Goal: Transaction & Acquisition: Subscribe to service/newsletter

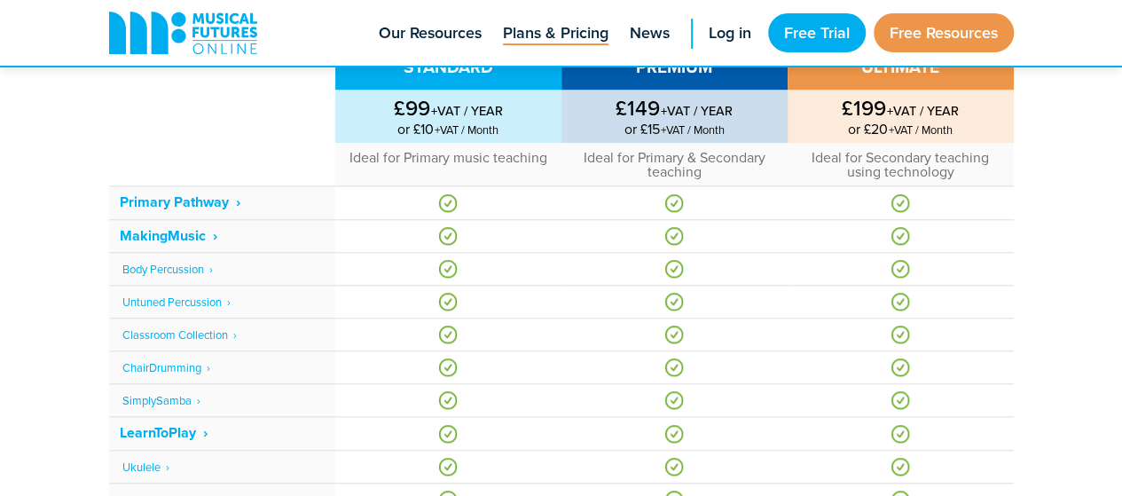
scroll to position [710, 0]
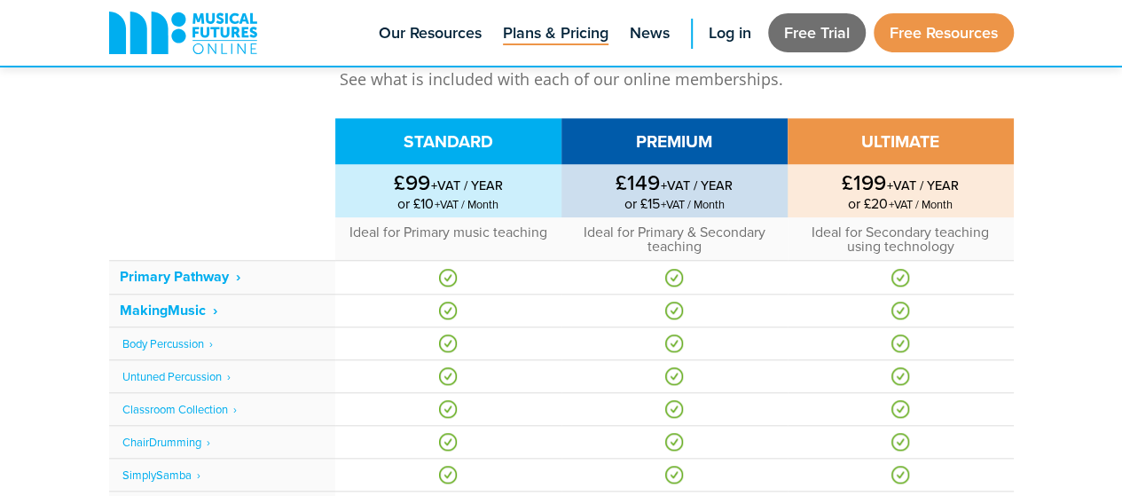
click at [828, 29] on link "Free Trial" at bounding box center [817, 32] width 98 height 39
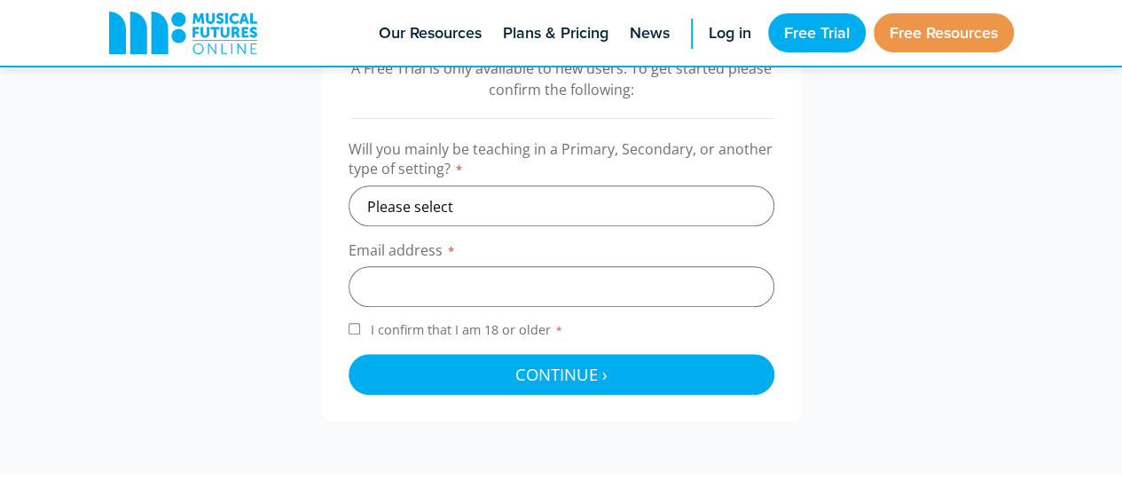
scroll to position [621, 0]
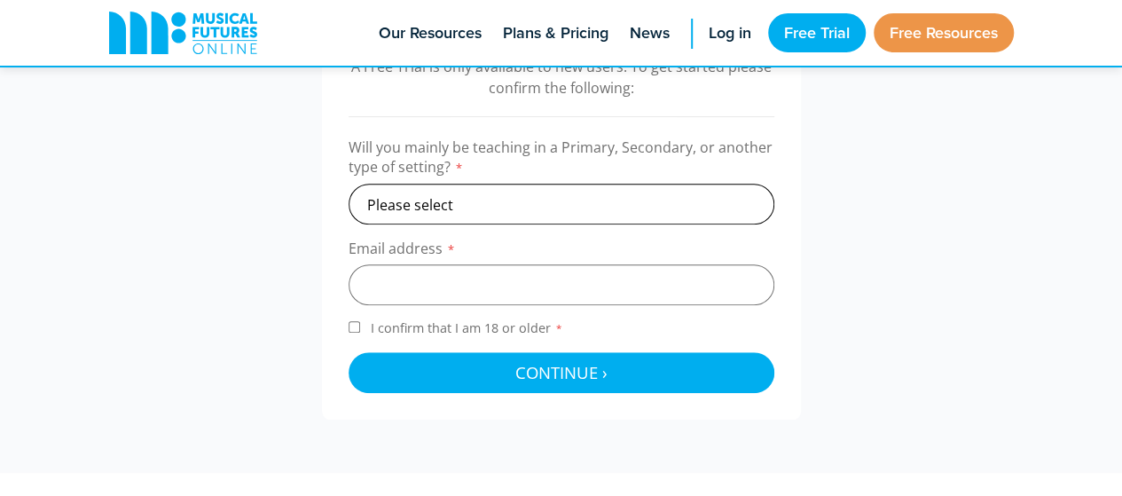
click at [511, 191] on select "Please select Primary Secondary Other" at bounding box center [562, 204] width 426 height 41
select select "primary"
click at [349, 184] on select "Please select Primary Secondary Other" at bounding box center [562, 204] width 426 height 41
click at [477, 281] on input "email" at bounding box center [562, 284] width 426 height 41
type input "marta_dfonseca@hotmail.com"
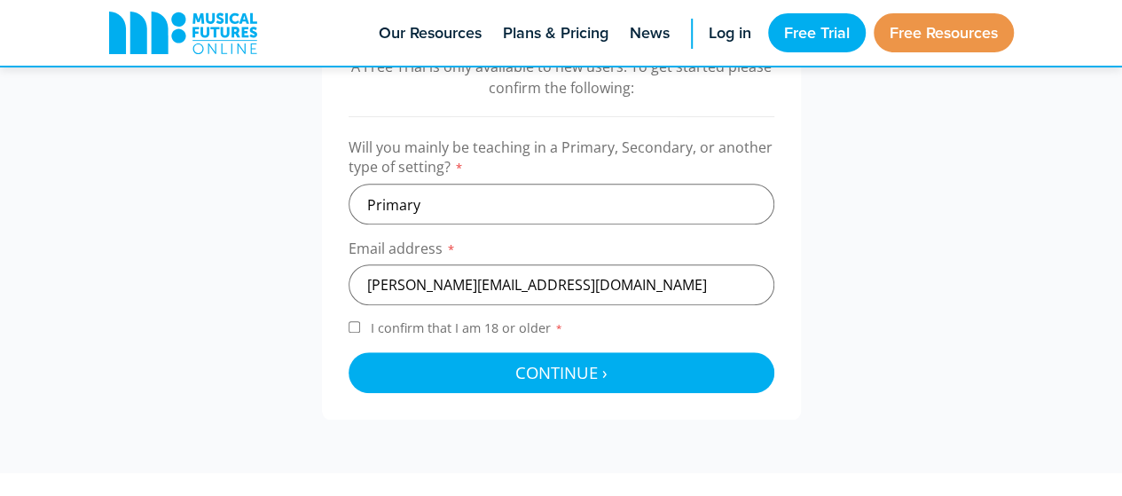
click at [349, 319] on label "I confirm that I am 18 or older *" at bounding box center [562, 331] width 426 height 24
click at [349, 321] on input "I confirm that I am 18 or older *" at bounding box center [355, 327] width 12 height 12
checkbox input "true"
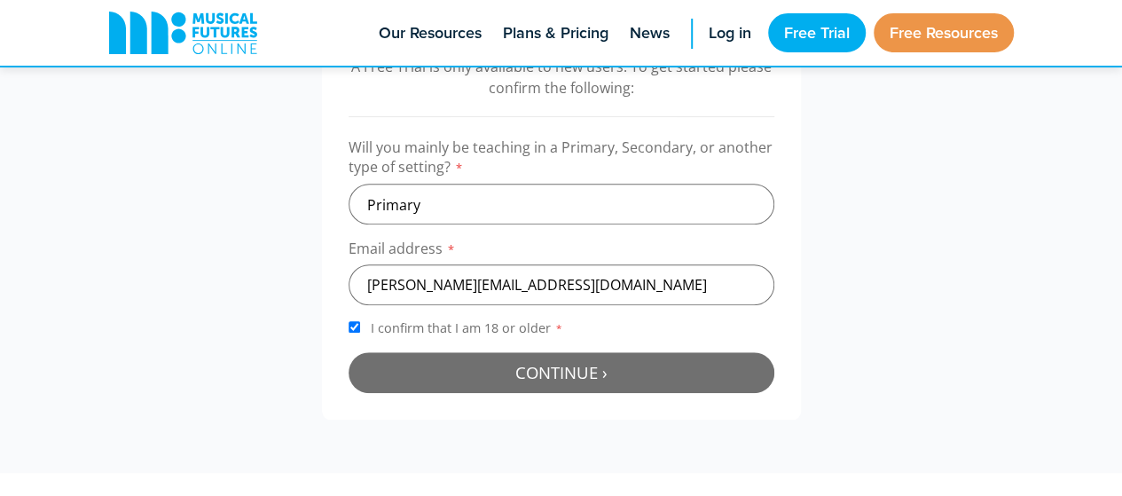
click at [506, 381] on button "Continue › Checking your details..." at bounding box center [562, 372] width 426 height 41
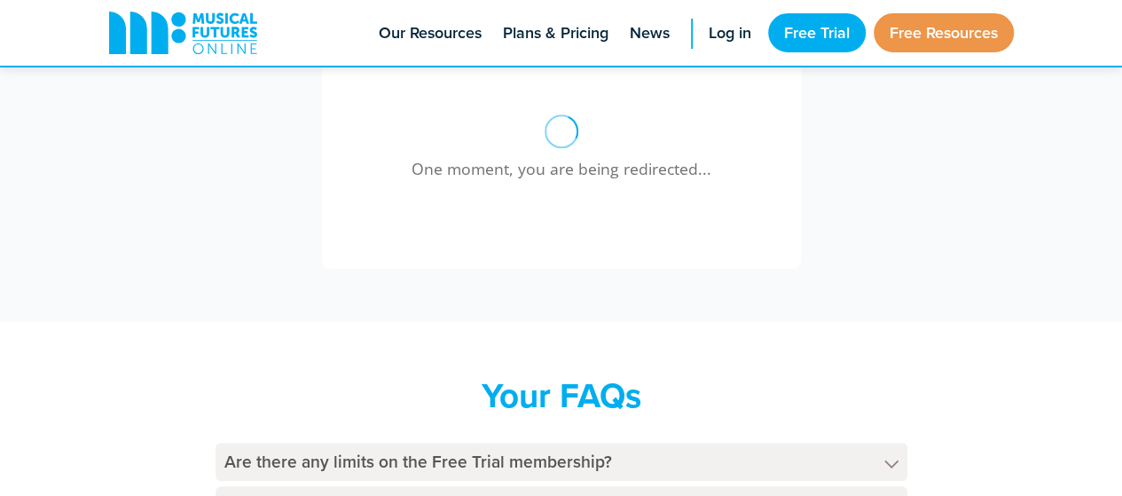
scroll to position [756, 0]
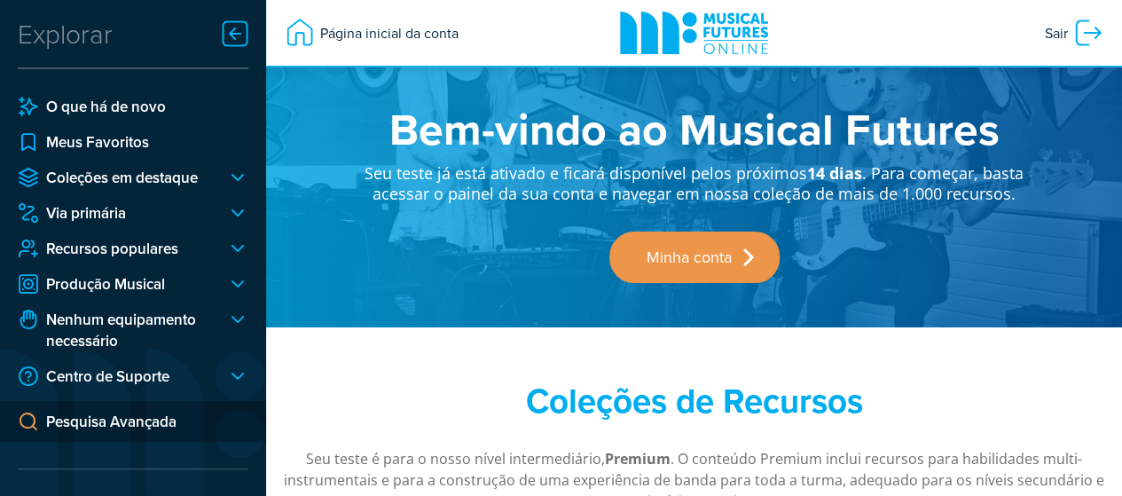
click at [240, 283] on div at bounding box center [230, 283] width 35 height 21
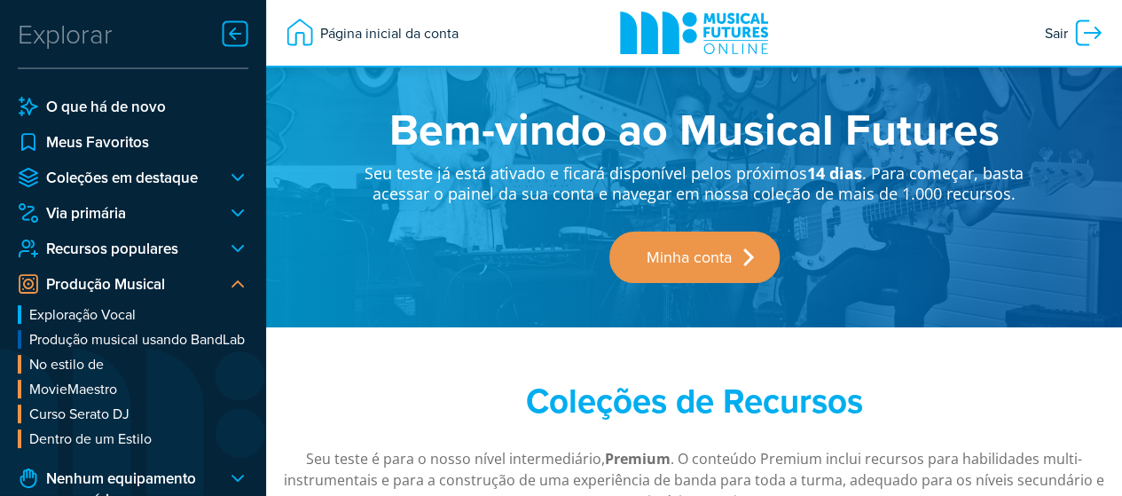
click at [240, 283] on div at bounding box center [230, 283] width 35 height 21
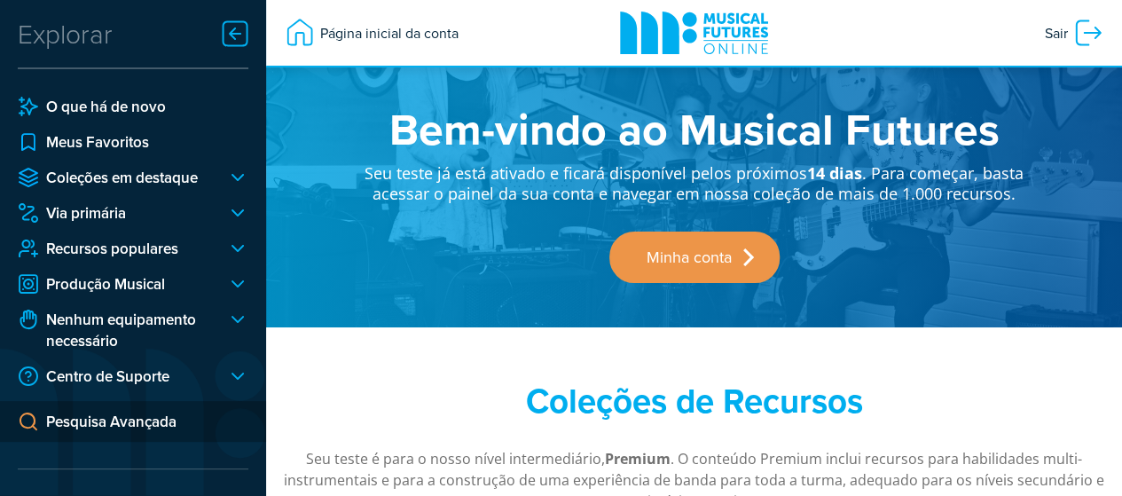
click at [234, 253] on div at bounding box center [230, 248] width 35 height 21
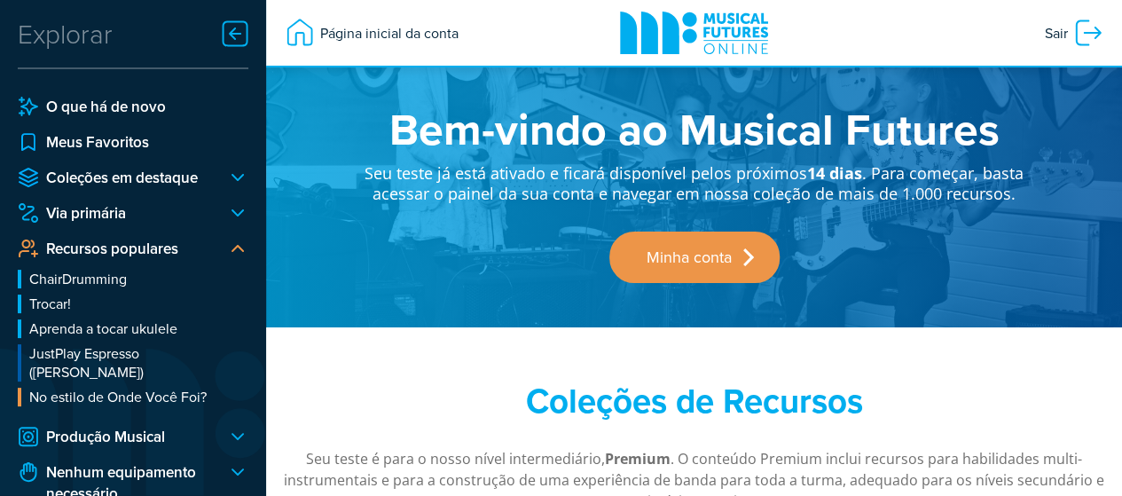
click at [234, 253] on div at bounding box center [230, 248] width 35 height 21
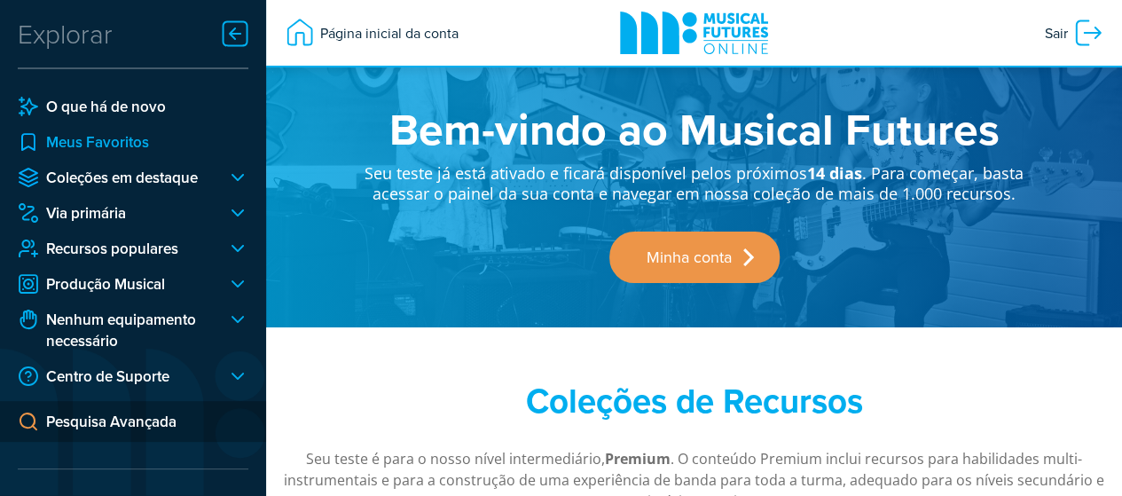
click at [137, 141] on font "Meus Favoritos" at bounding box center [97, 141] width 103 height 21
